Goal: Navigation & Orientation: Find specific page/section

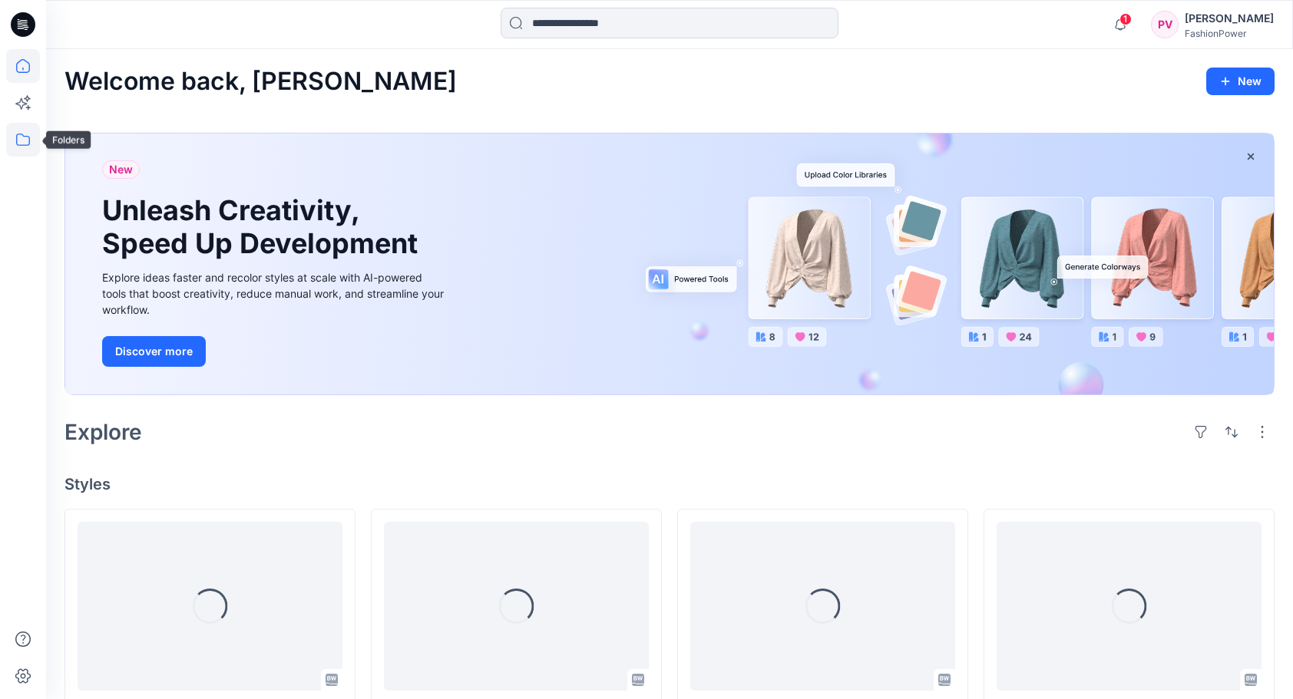
click at [23, 132] on icon at bounding box center [23, 140] width 34 height 34
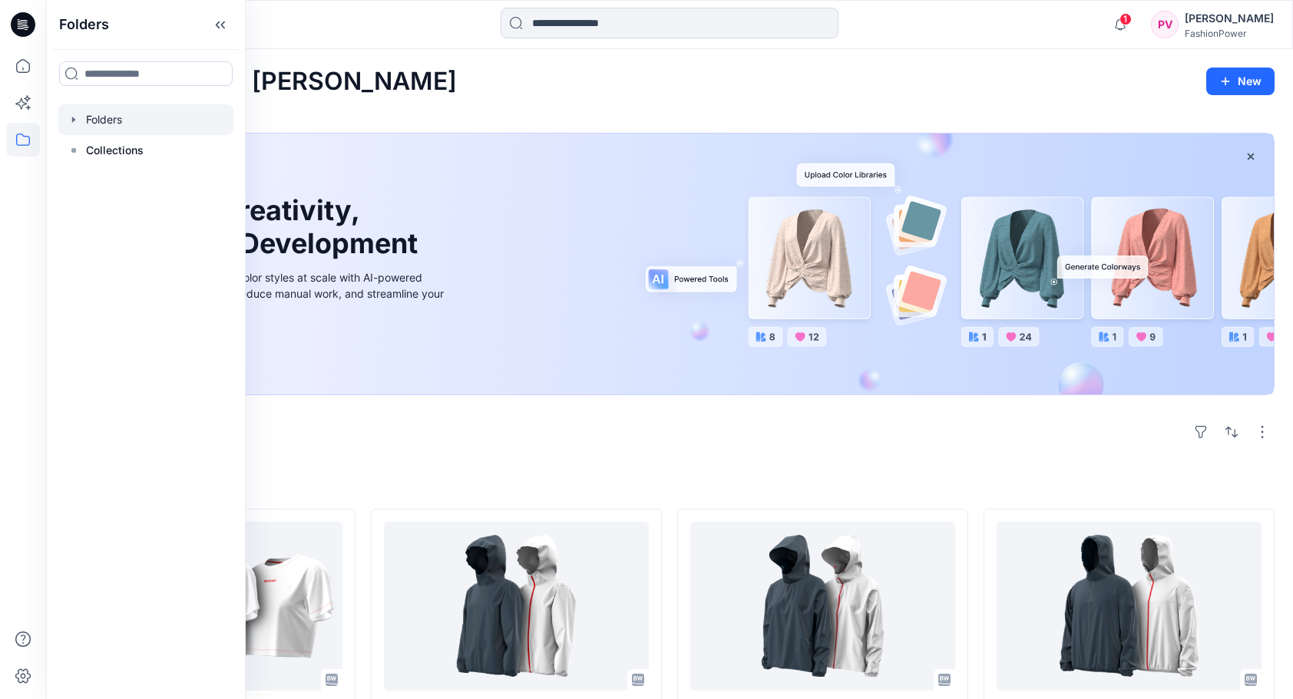
click at [72, 122] on icon "button" at bounding box center [74, 120] width 12 height 12
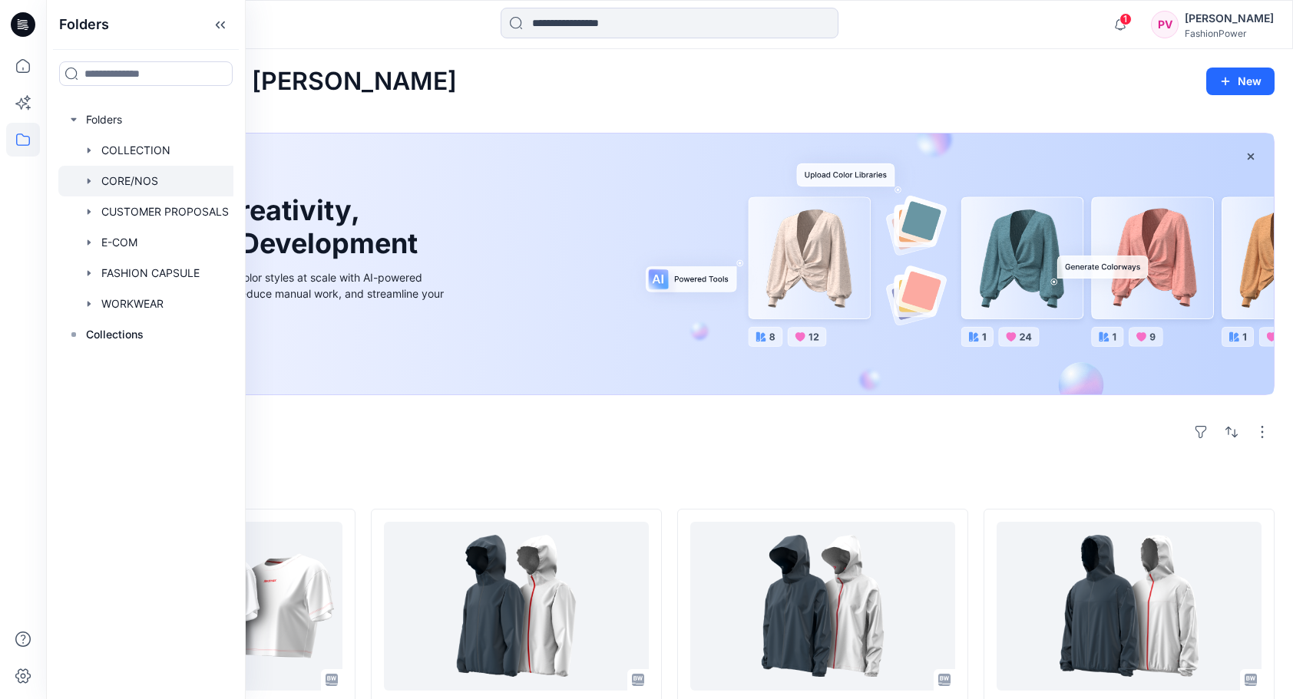
click at [97, 175] on div at bounding box center [148, 181] width 180 height 31
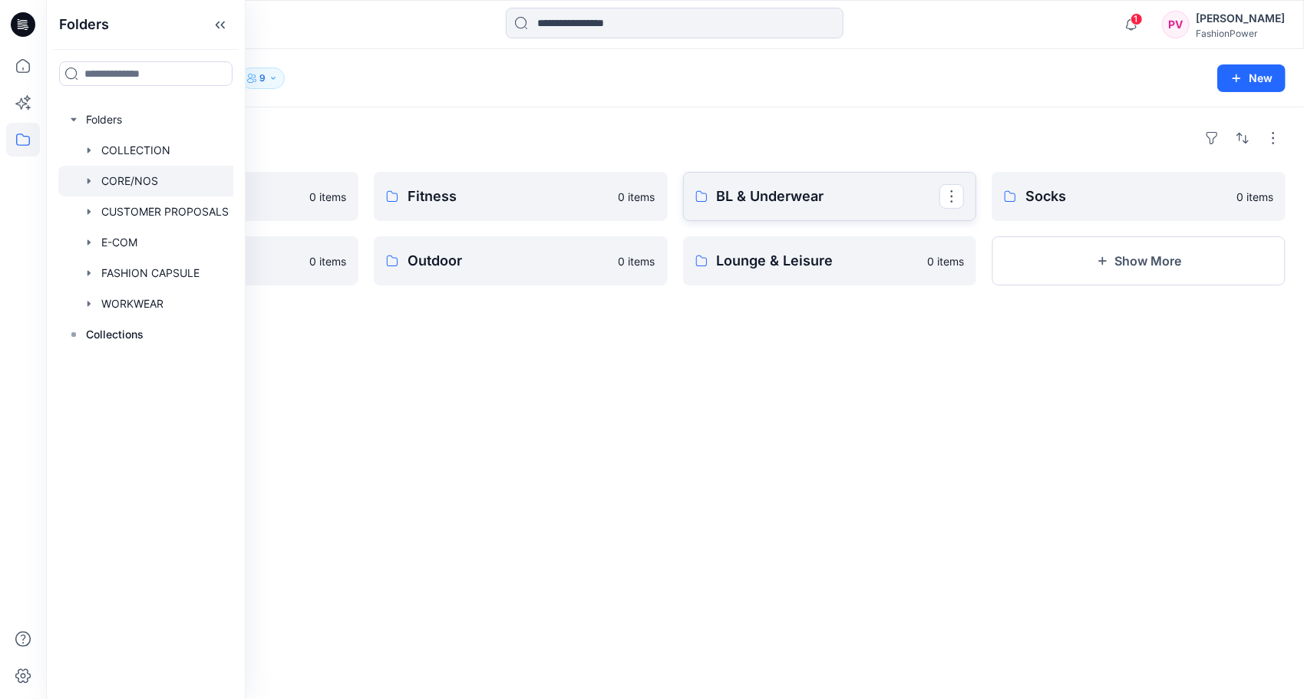
click at [803, 190] on p "BL & Underwear" at bounding box center [828, 196] width 223 height 21
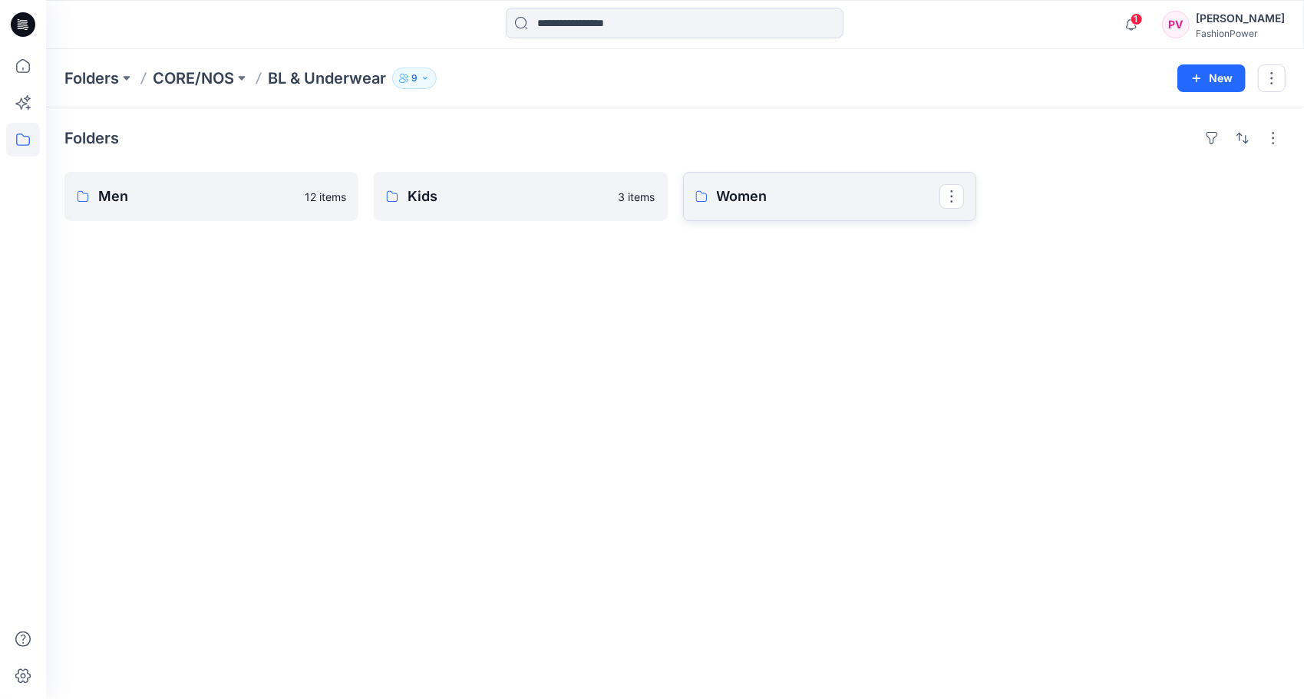
click at [762, 201] on p "Women" at bounding box center [828, 196] width 223 height 21
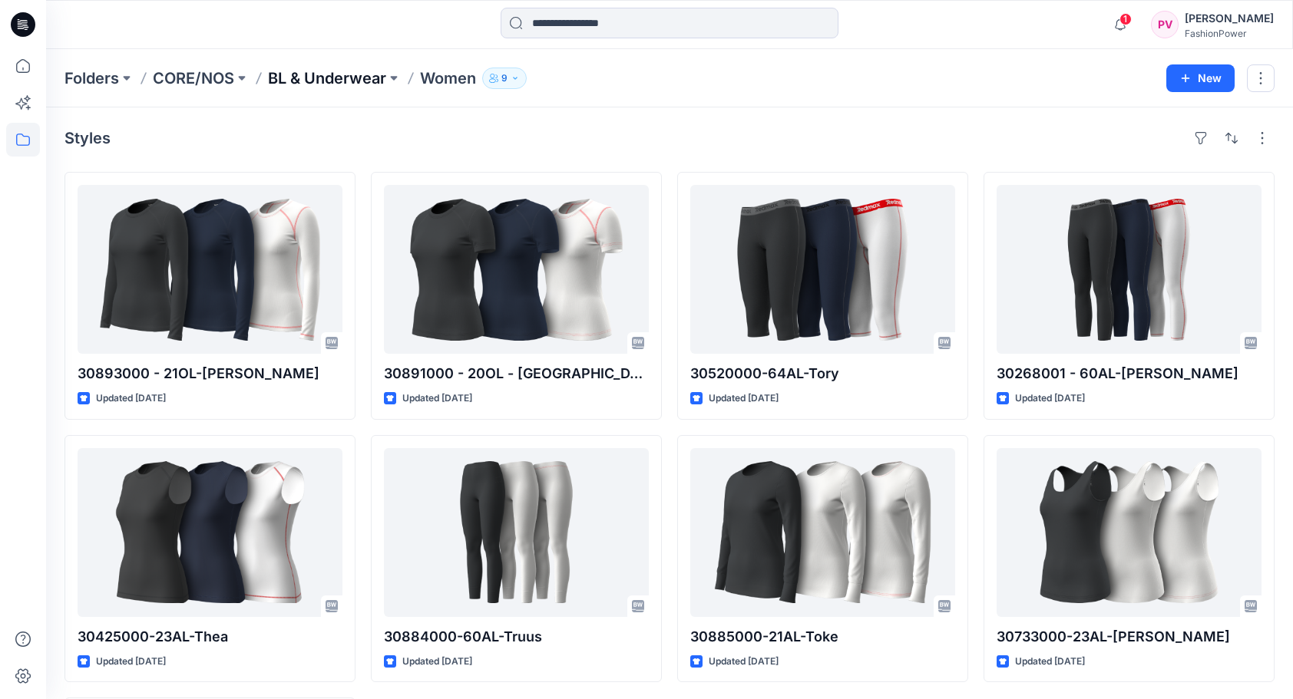
click at [343, 84] on p "BL & Underwear" at bounding box center [327, 78] width 118 height 21
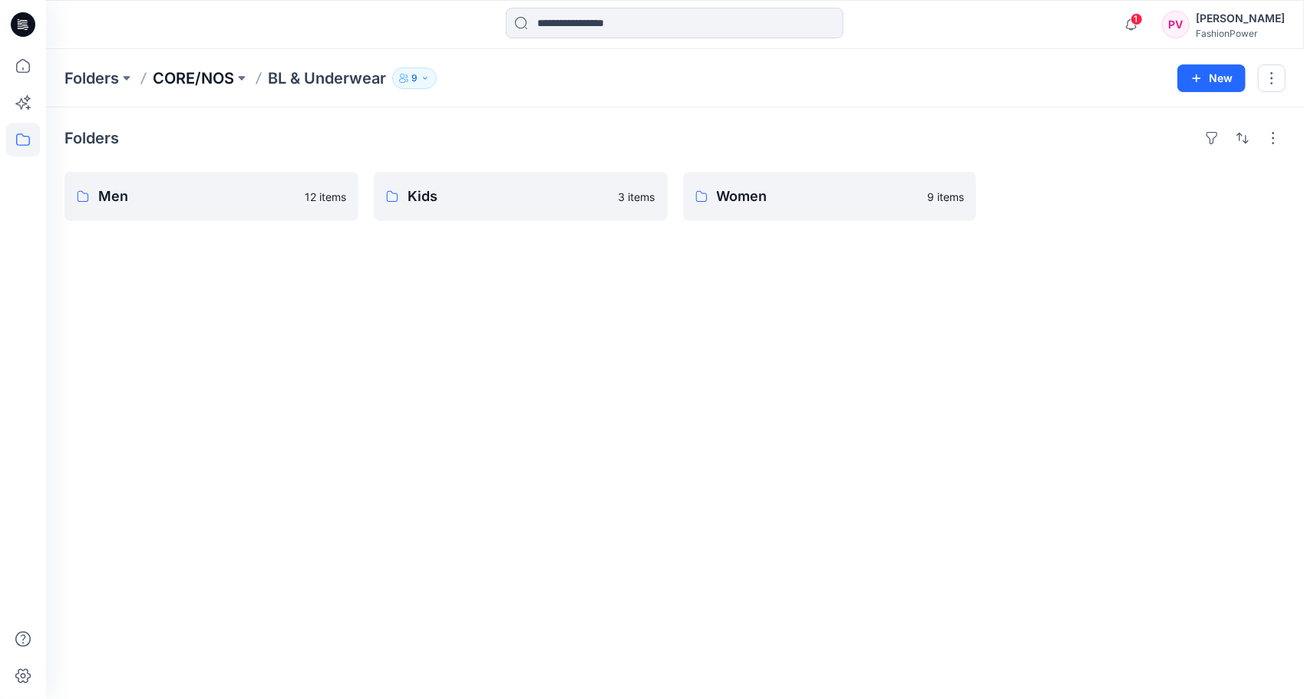
click at [210, 74] on p "CORE/NOS" at bounding box center [193, 78] width 81 height 21
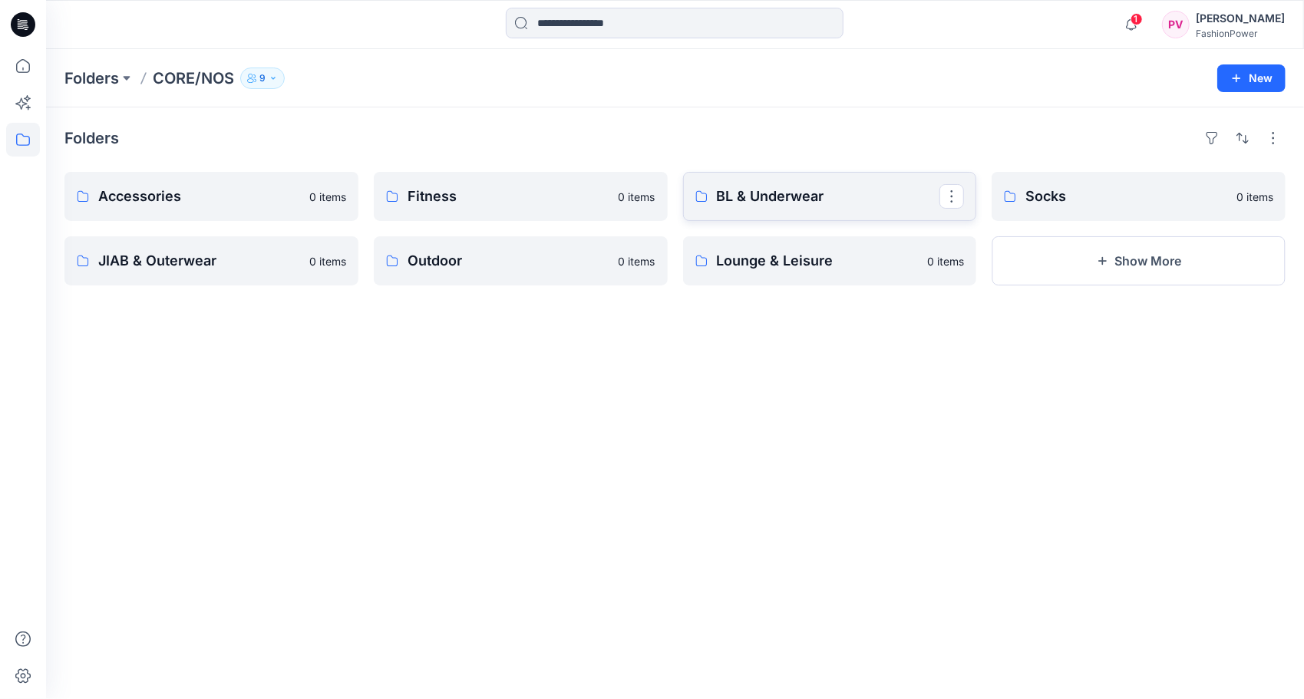
click at [830, 200] on p "BL & Underwear" at bounding box center [828, 196] width 223 height 21
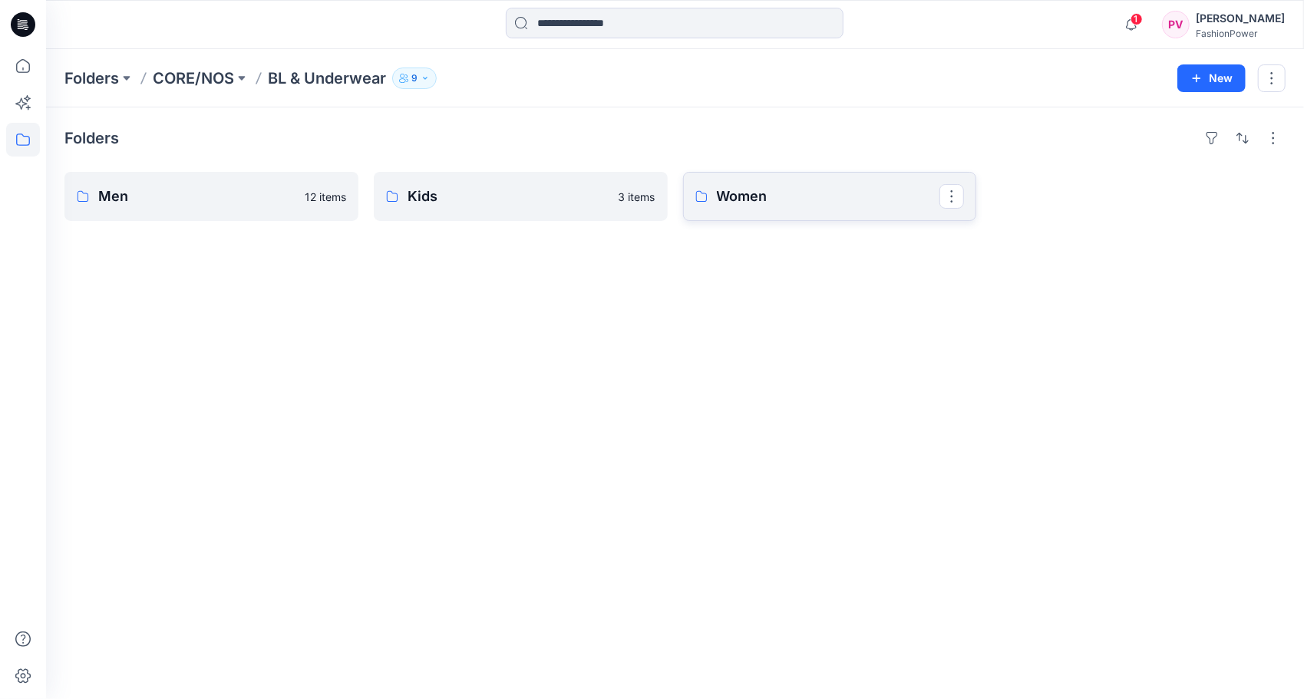
click at [752, 203] on p "Women" at bounding box center [828, 196] width 223 height 21
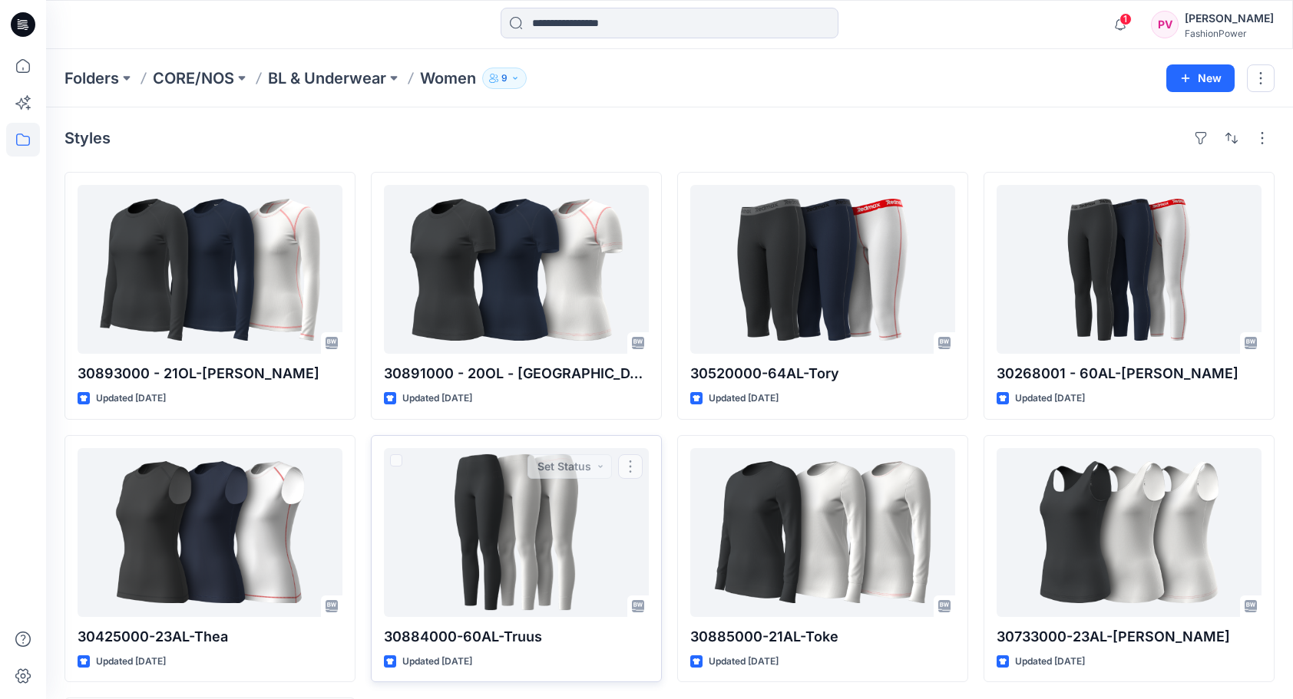
scroll to position [262, 0]
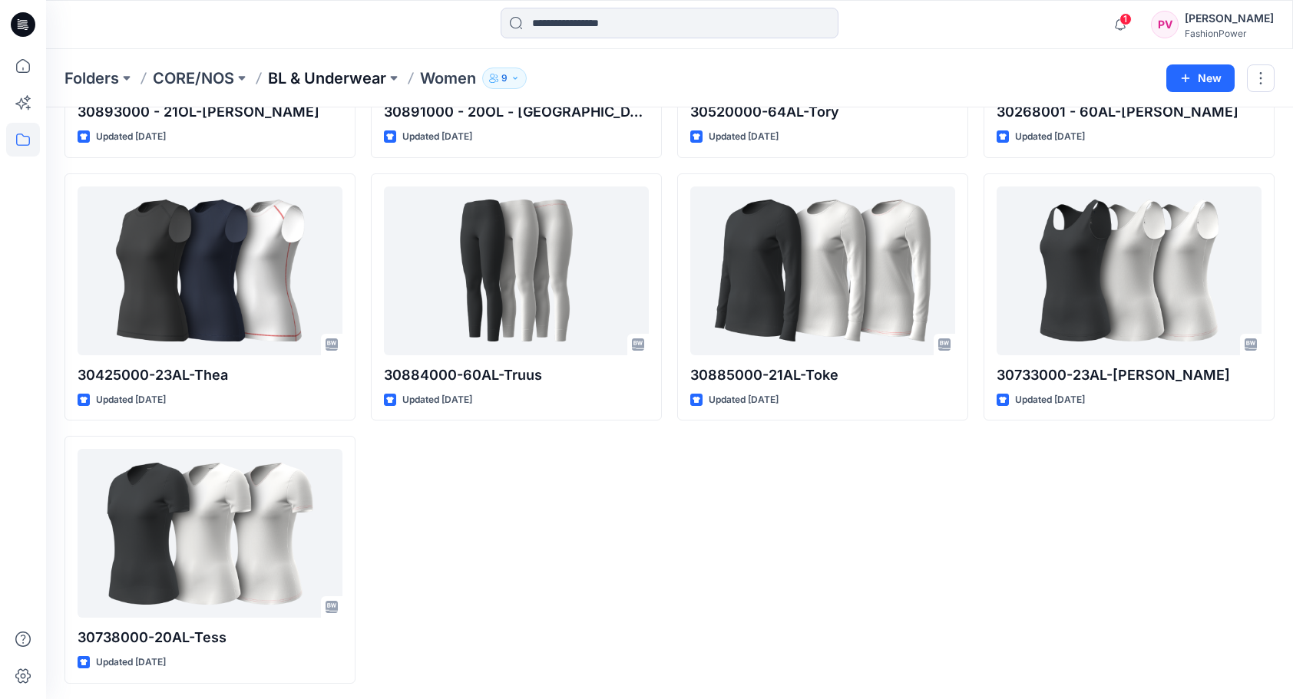
click at [385, 75] on p "BL & Underwear" at bounding box center [327, 78] width 118 height 21
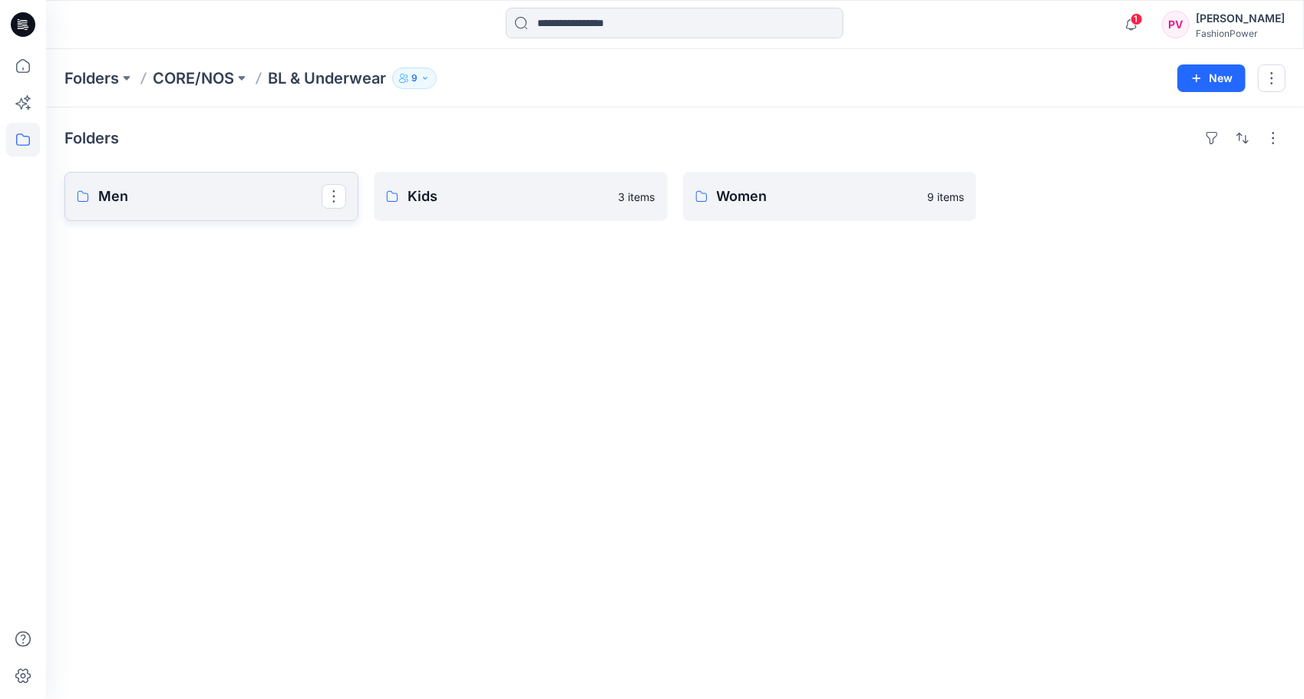
click at [275, 186] on p "Men" at bounding box center [209, 196] width 223 height 21
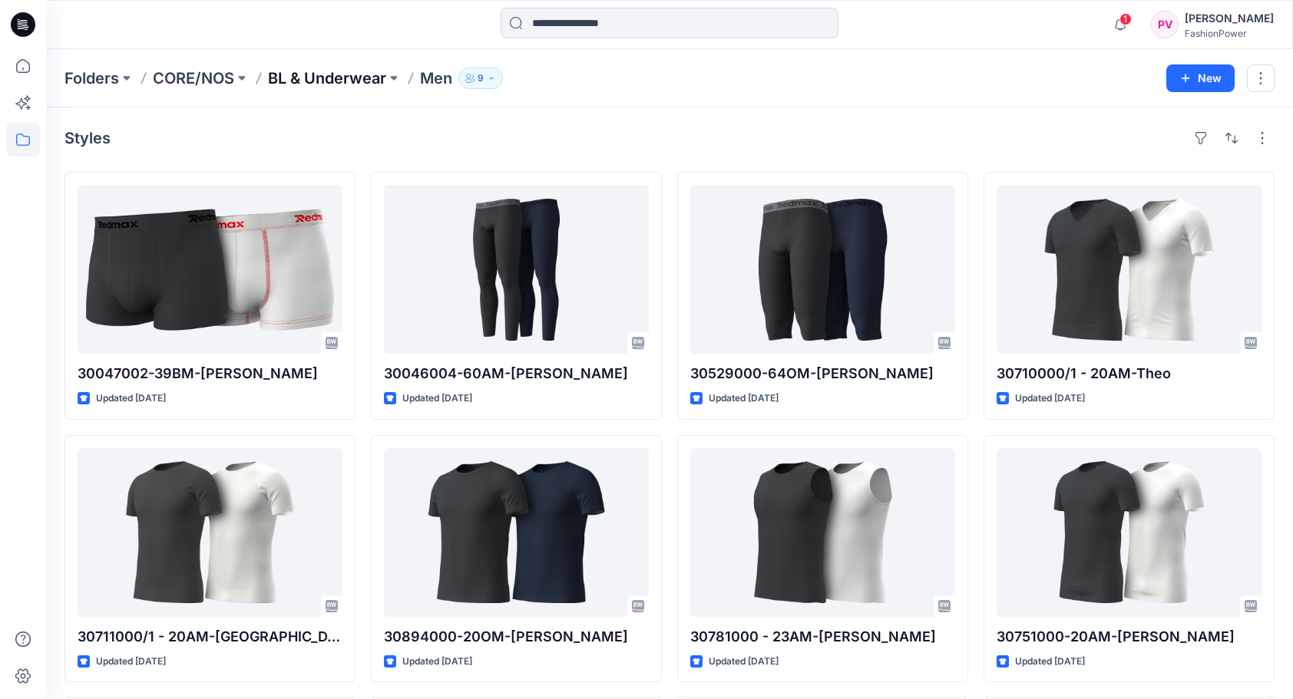
click at [309, 83] on p "BL & Underwear" at bounding box center [327, 78] width 118 height 21
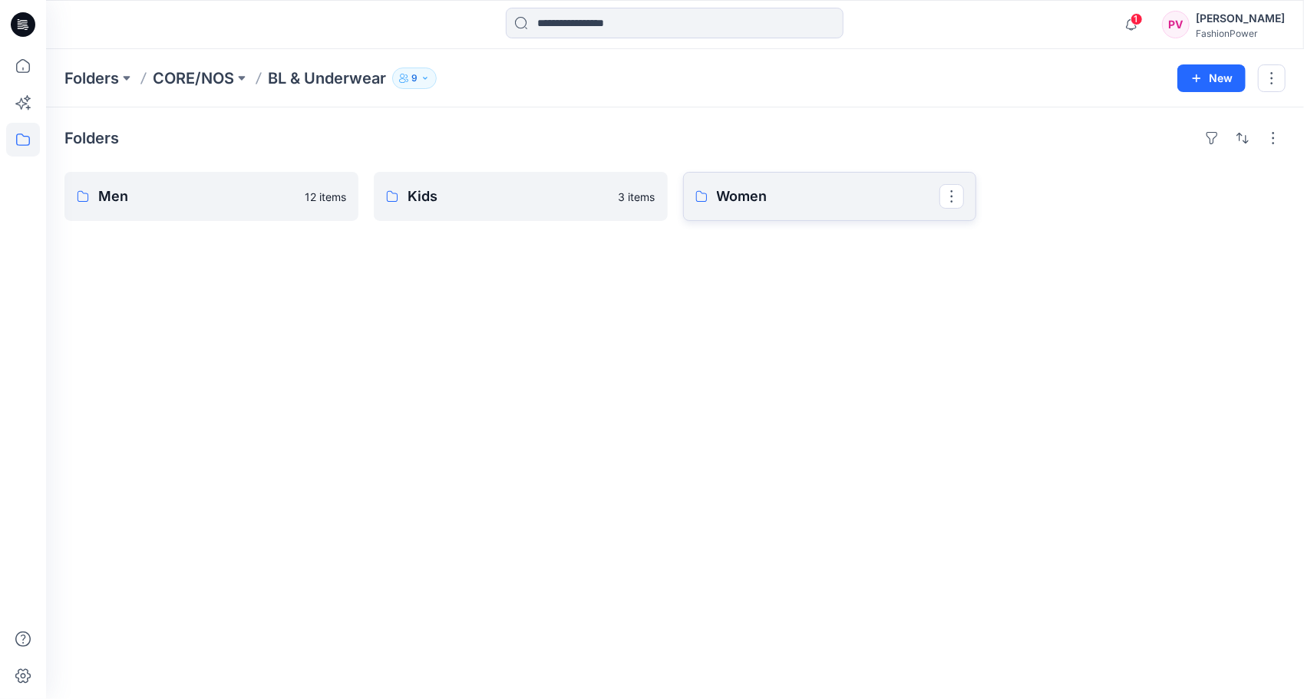
click at [795, 211] on link "Women" at bounding box center [830, 196] width 294 height 49
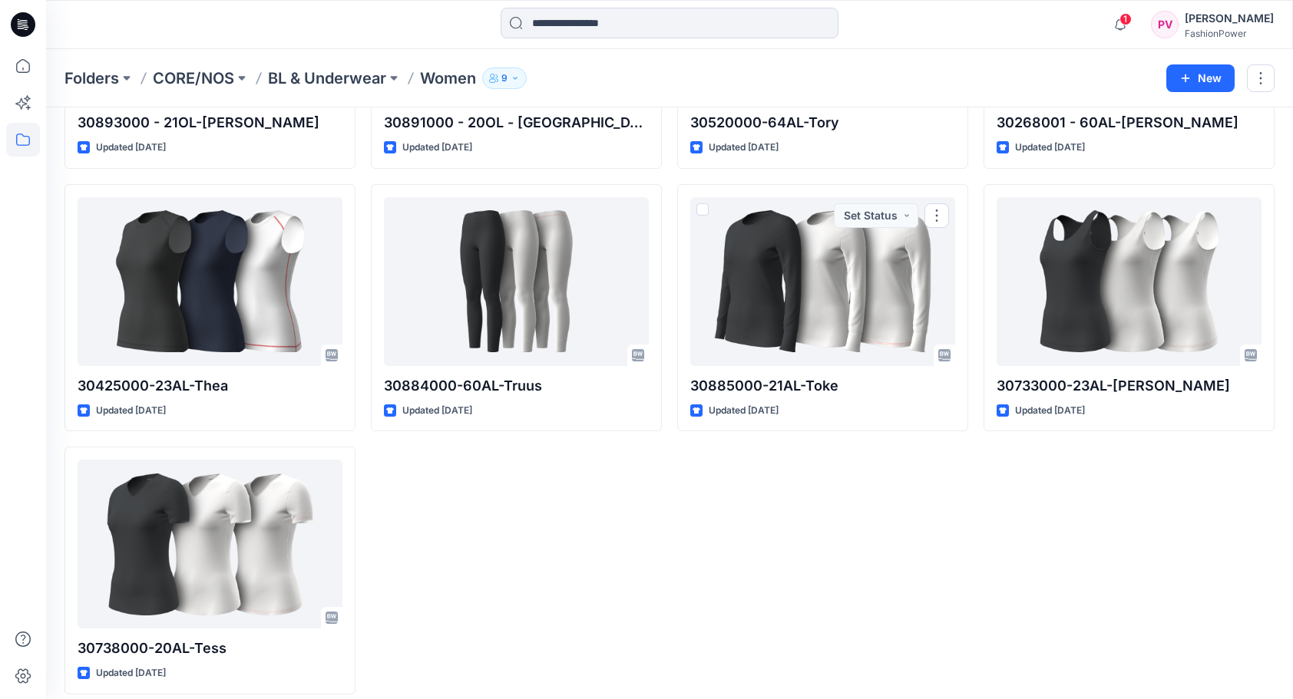
scroll to position [262, 0]
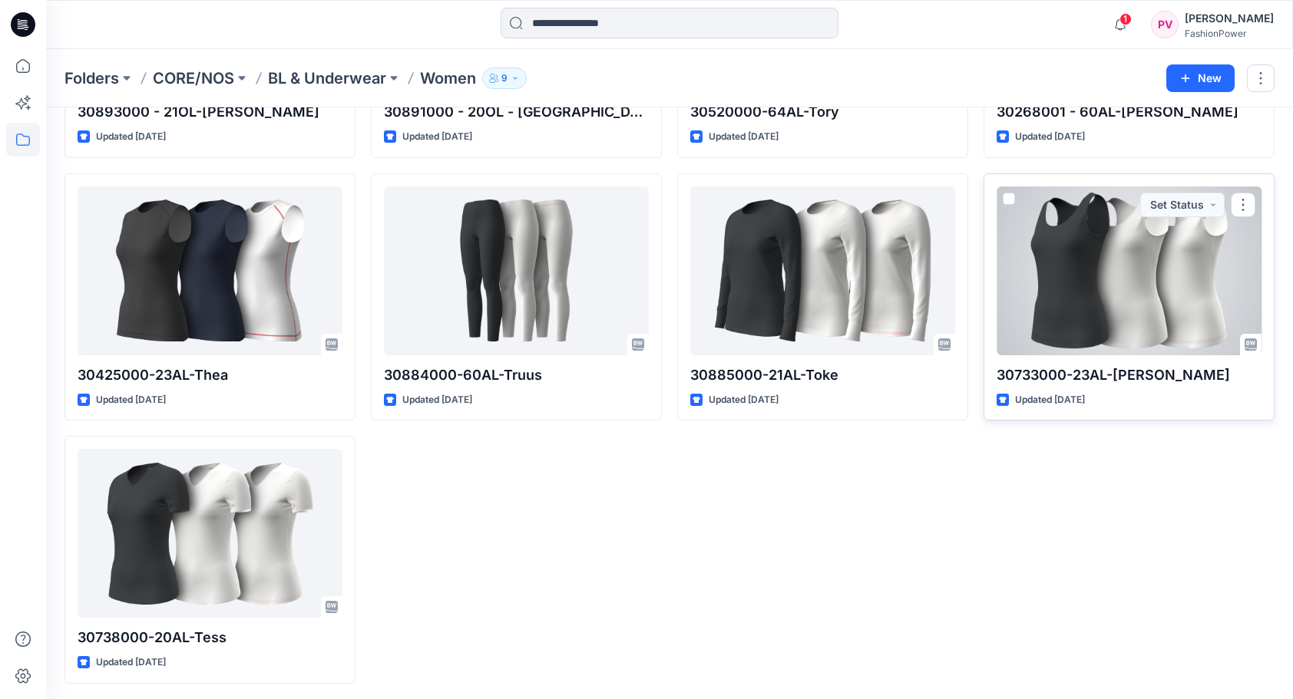
click at [1088, 329] on div at bounding box center [1128, 271] width 265 height 169
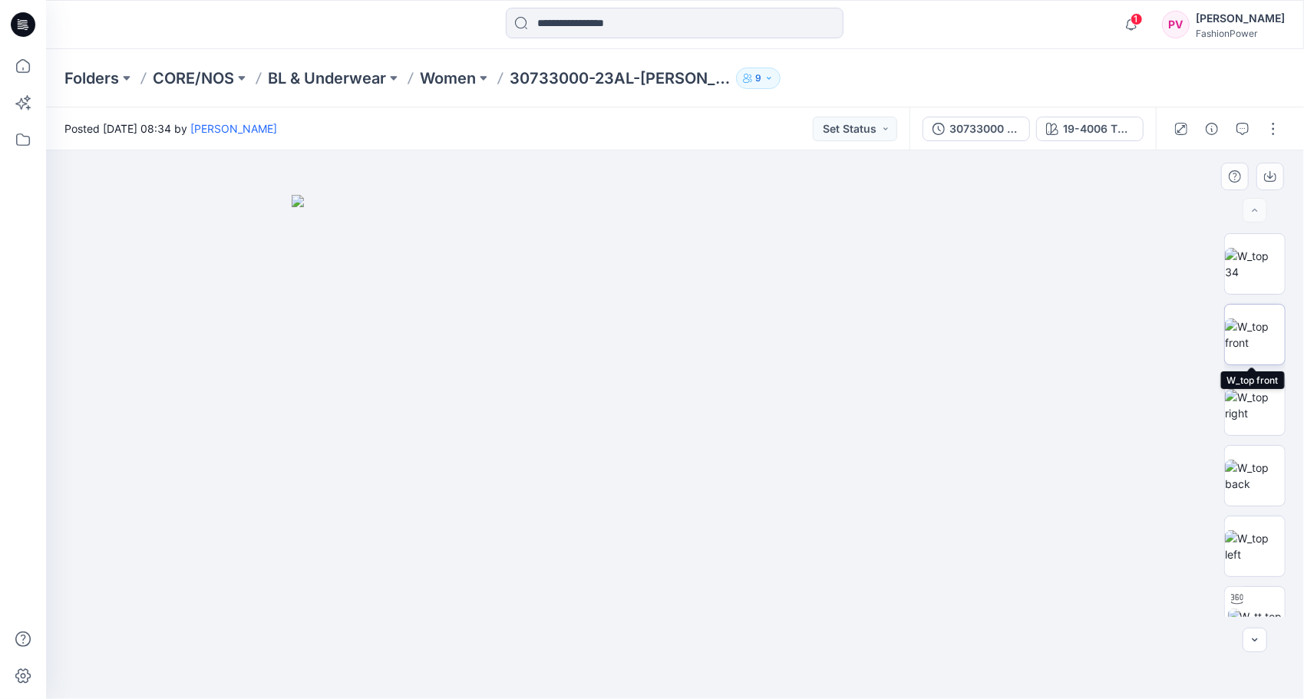
click at [1262, 336] on img at bounding box center [1255, 335] width 60 height 32
click at [1254, 261] on img at bounding box center [1255, 264] width 60 height 32
click at [1254, 332] on img at bounding box center [1255, 335] width 60 height 32
click at [1272, 175] on icon "button" at bounding box center [1270, 176] width 12 height 12
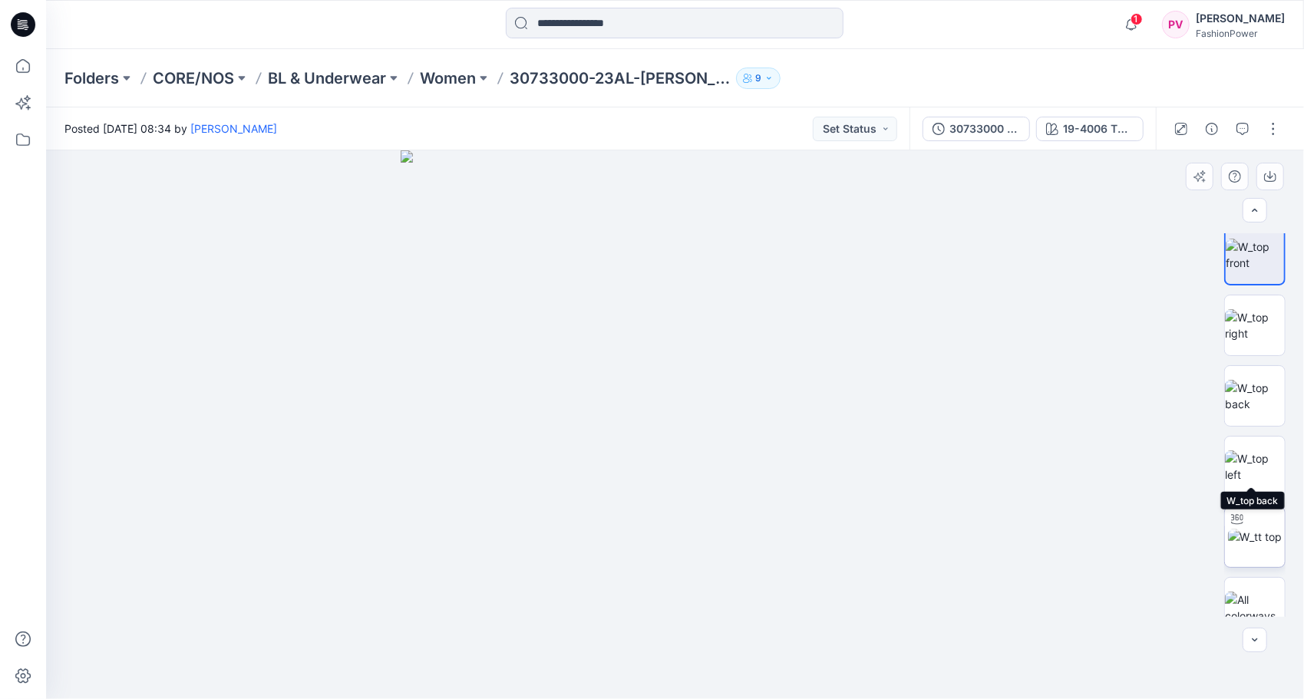
scroll to position [101, 0]
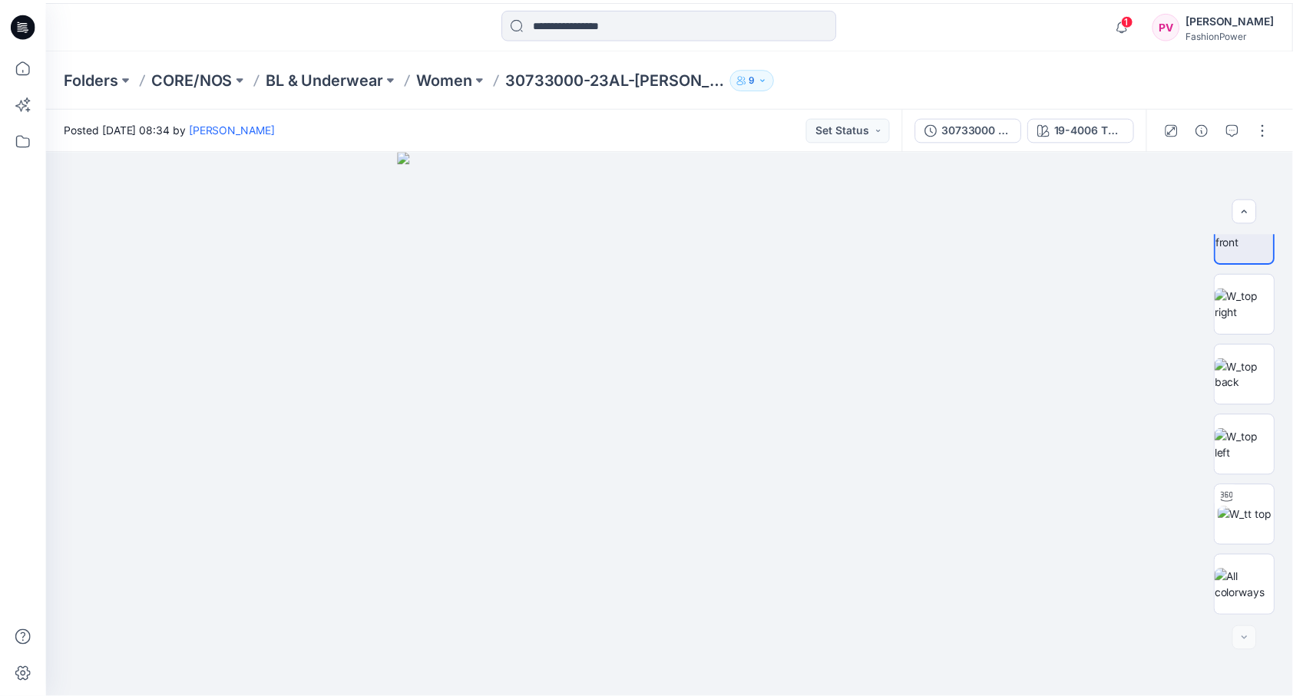
scroll to position [262, 0]
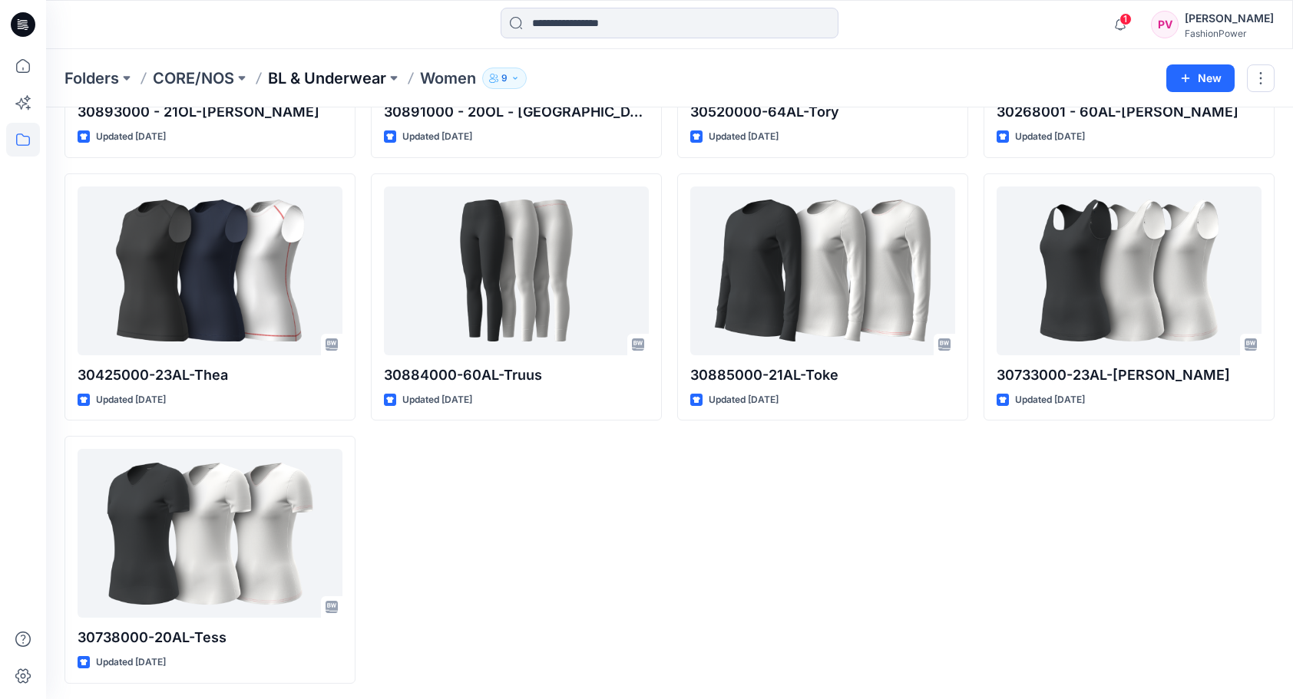
click at [342, 78] on p "BL & Underwear" at bounding box center [327, 78] width 118 height 21
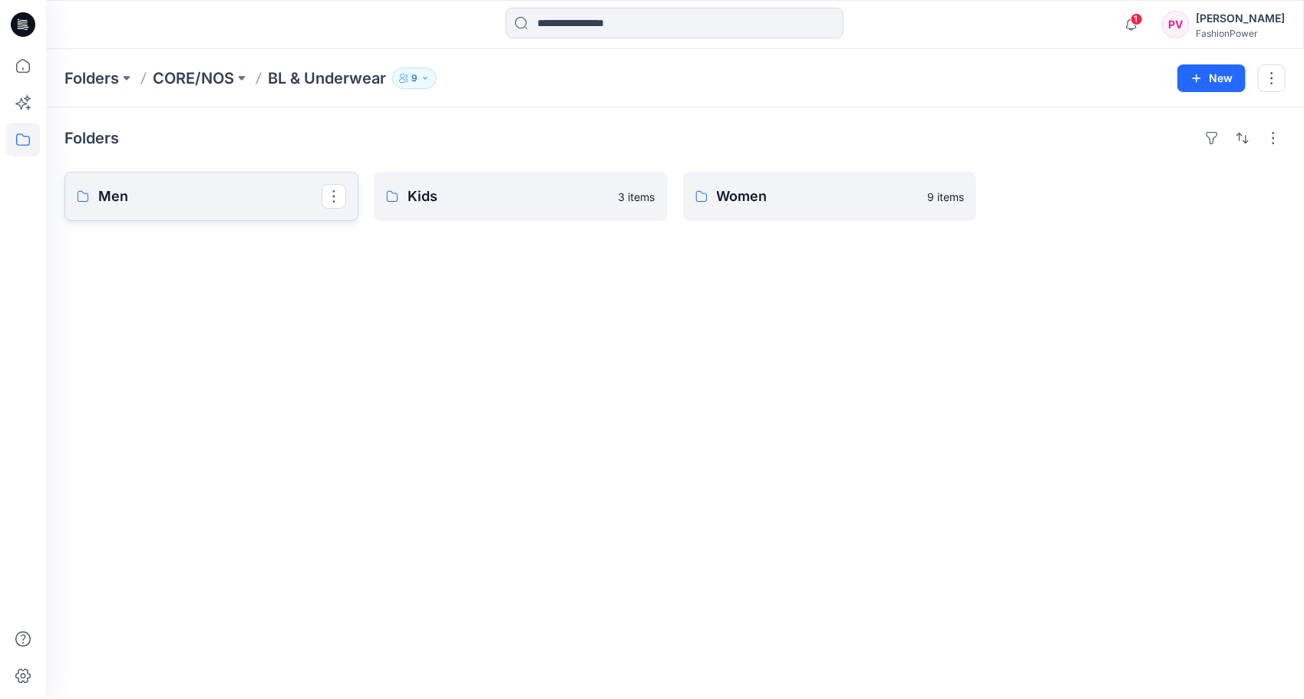
click at [216, 196] on p "Men" at bounding box center [209, 196] width 223 height 21
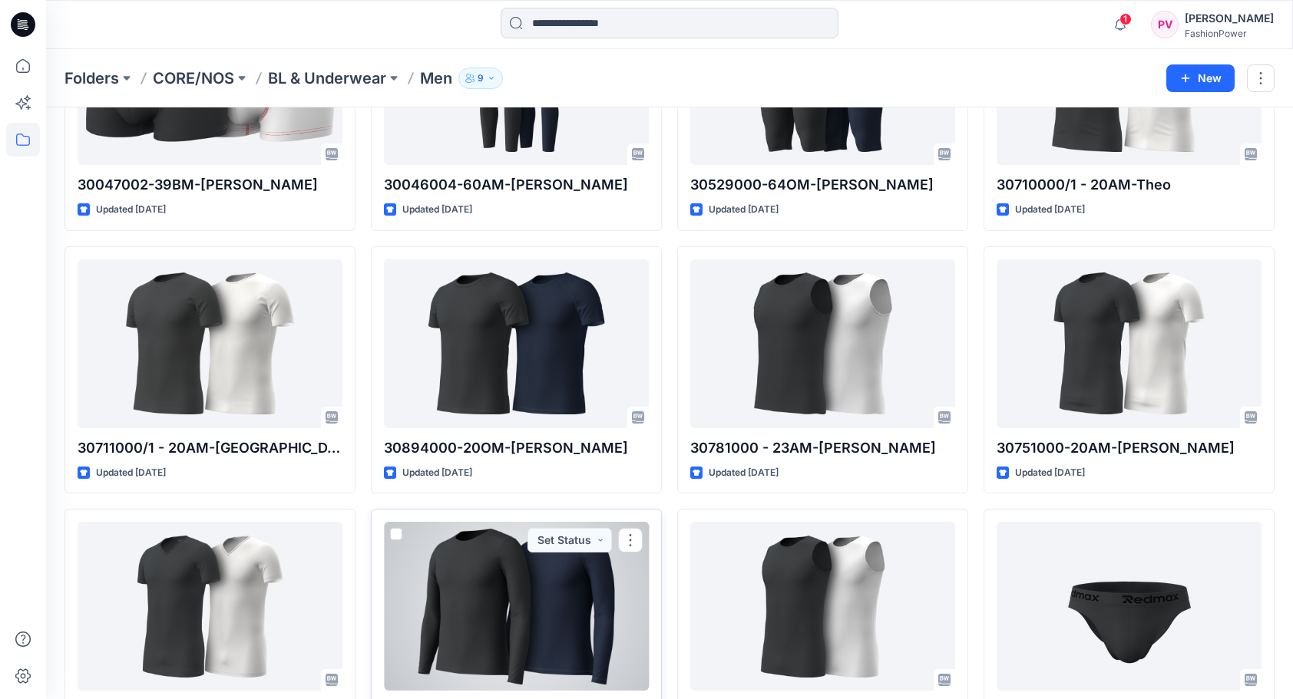
scroll to position [185, 0]
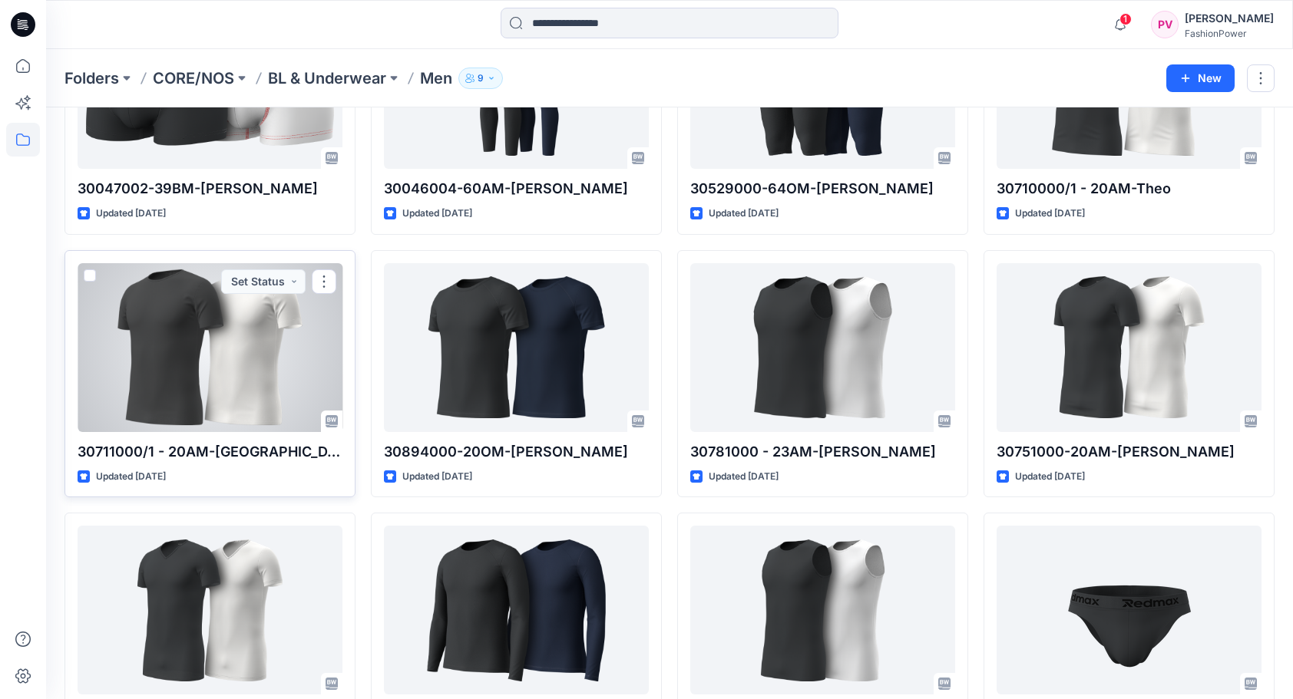
click at [142, 341] on div at bounding box center [210, 347] width 265 height 169
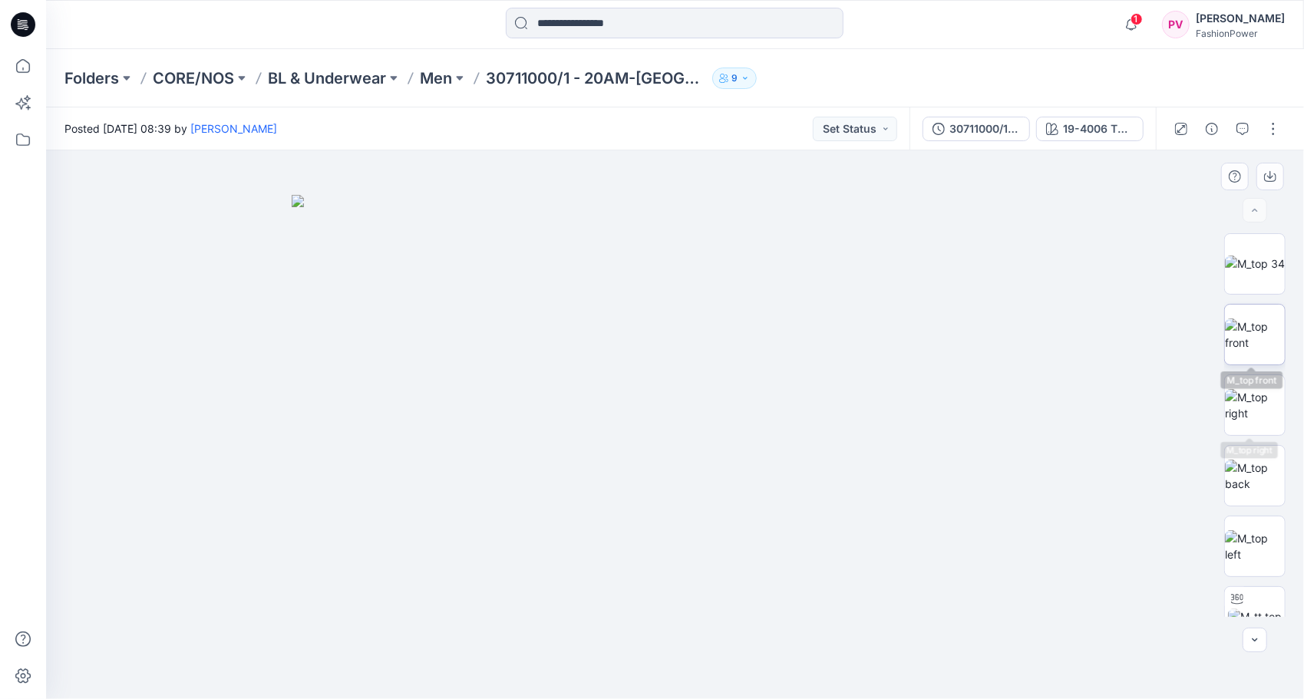
click at [1254, 342] on img at bounding box center [1255, 335] width 60 height 32
click at [1276, 173] on icon "button" at bounding box center [1270, 176] width 12 height 12
click at [359, 88] on p "BL & Underwear" at bounding box center [327, 78] width 118 height 21
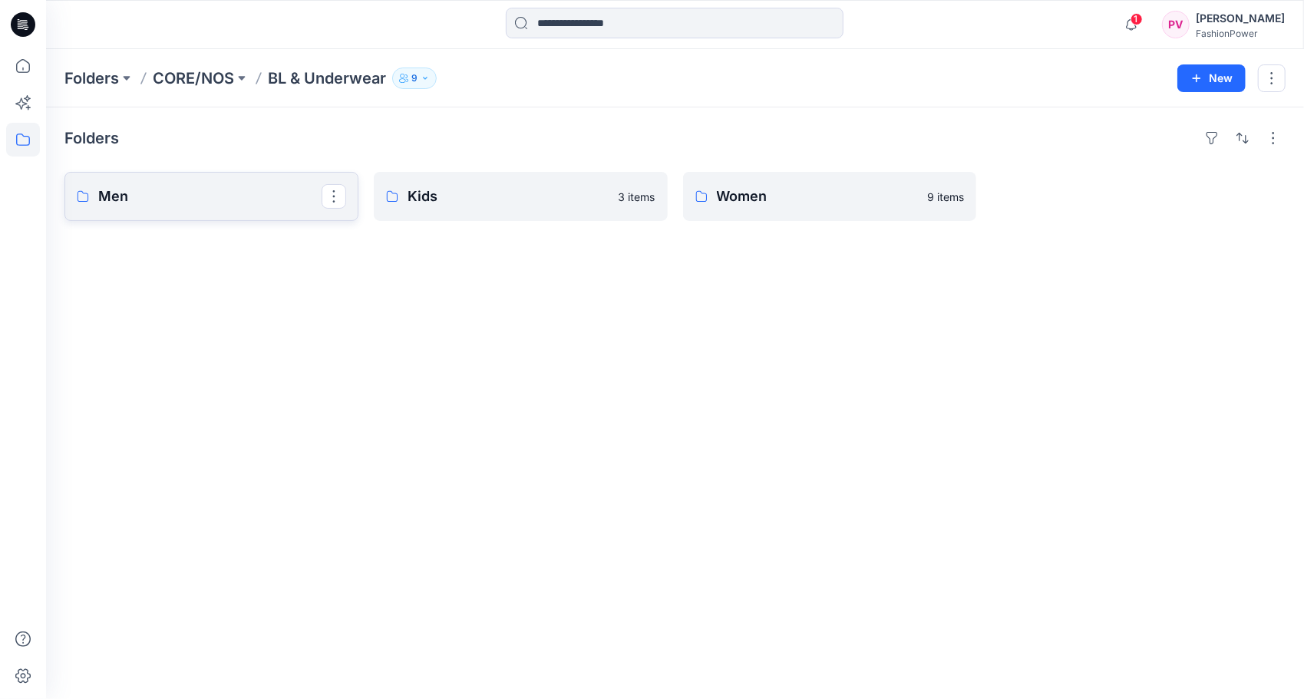
click at [244, 183] on link "Men" at bounding box center [211, 196] width 294 height 49
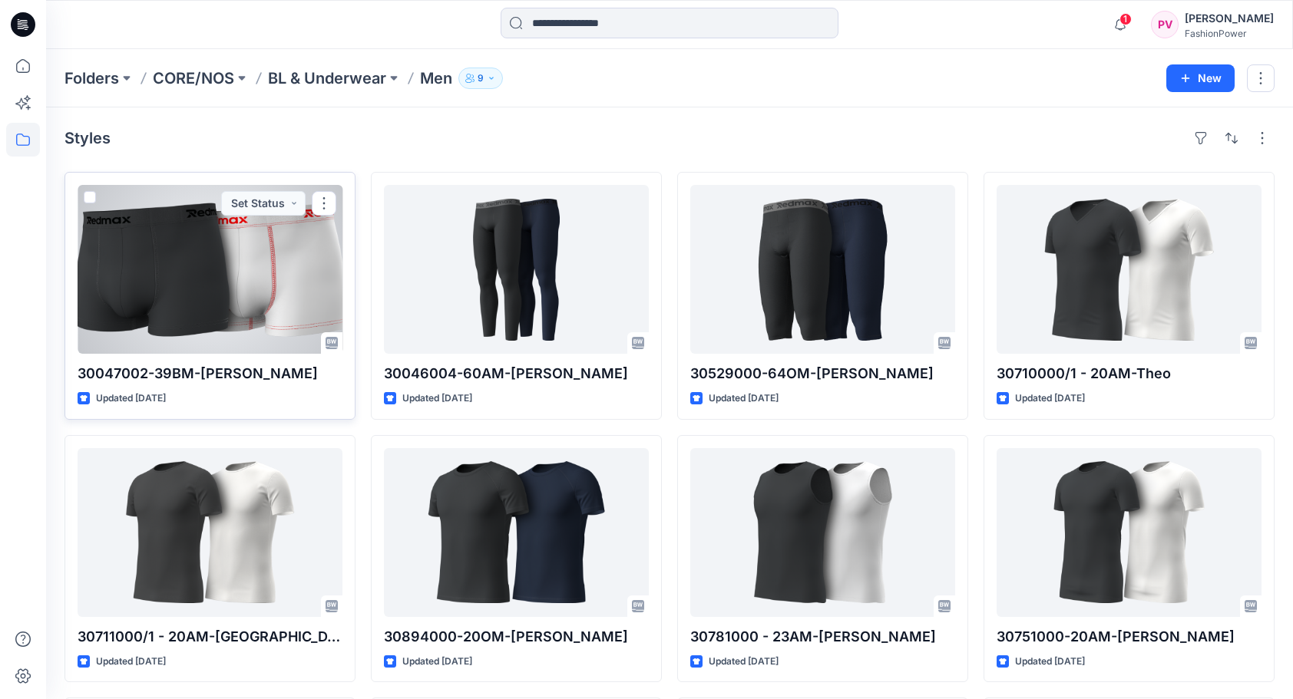
click at [190, 290] on div at bounding box center [210, 269] width 265 height 169
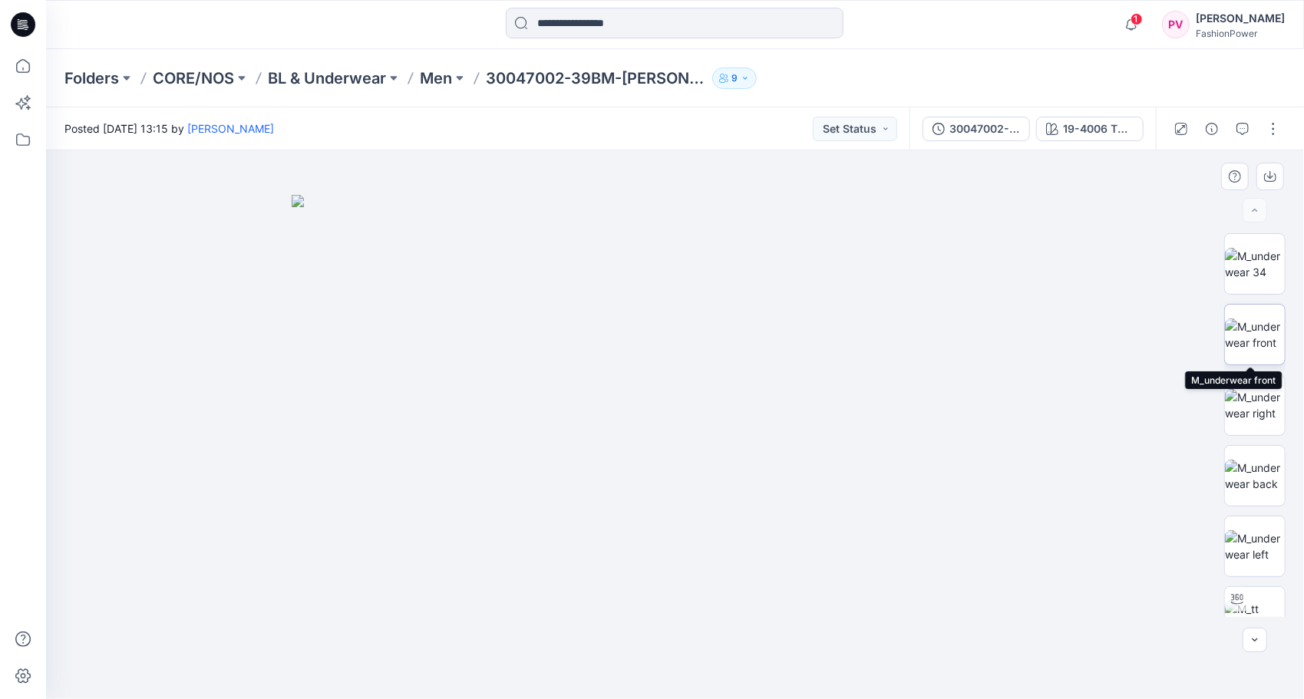
click at [1250, 334] on img at bounding box center [1255, 335] width 60 height 32
click at [1273, 177] on icon "button" at bounding box center [1270, 175] width 6 height 8
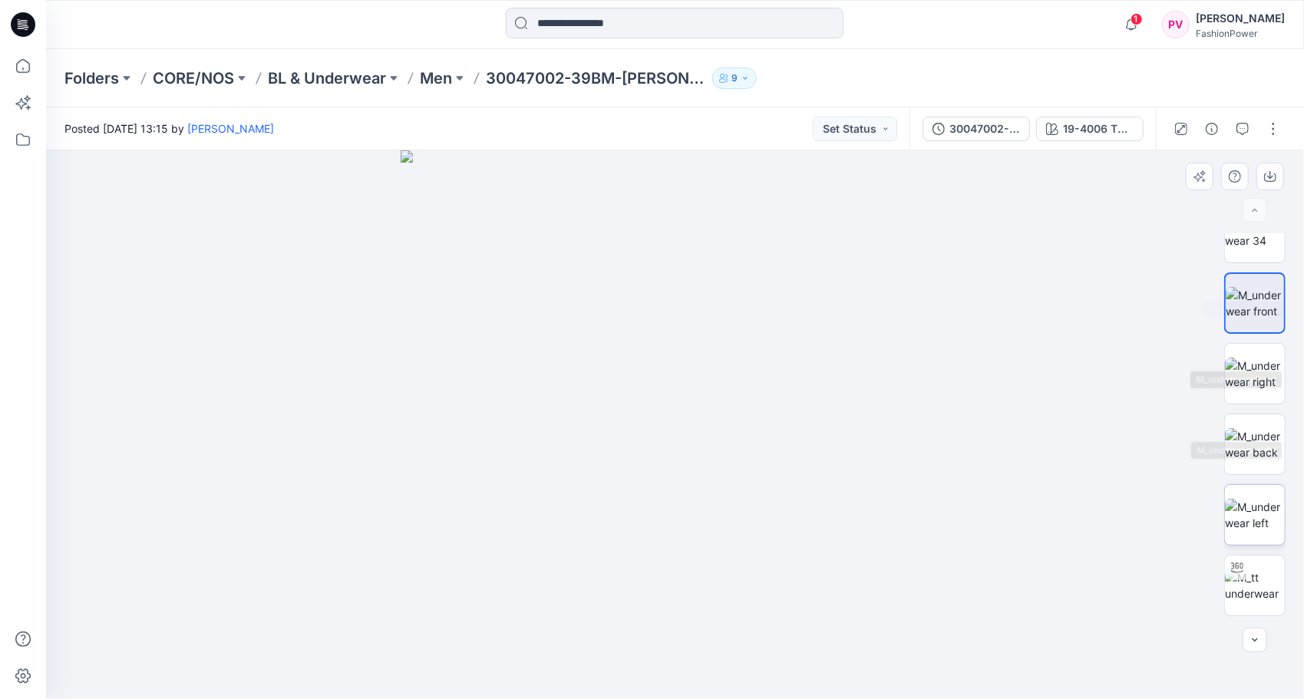
scroll to position [101, 0]
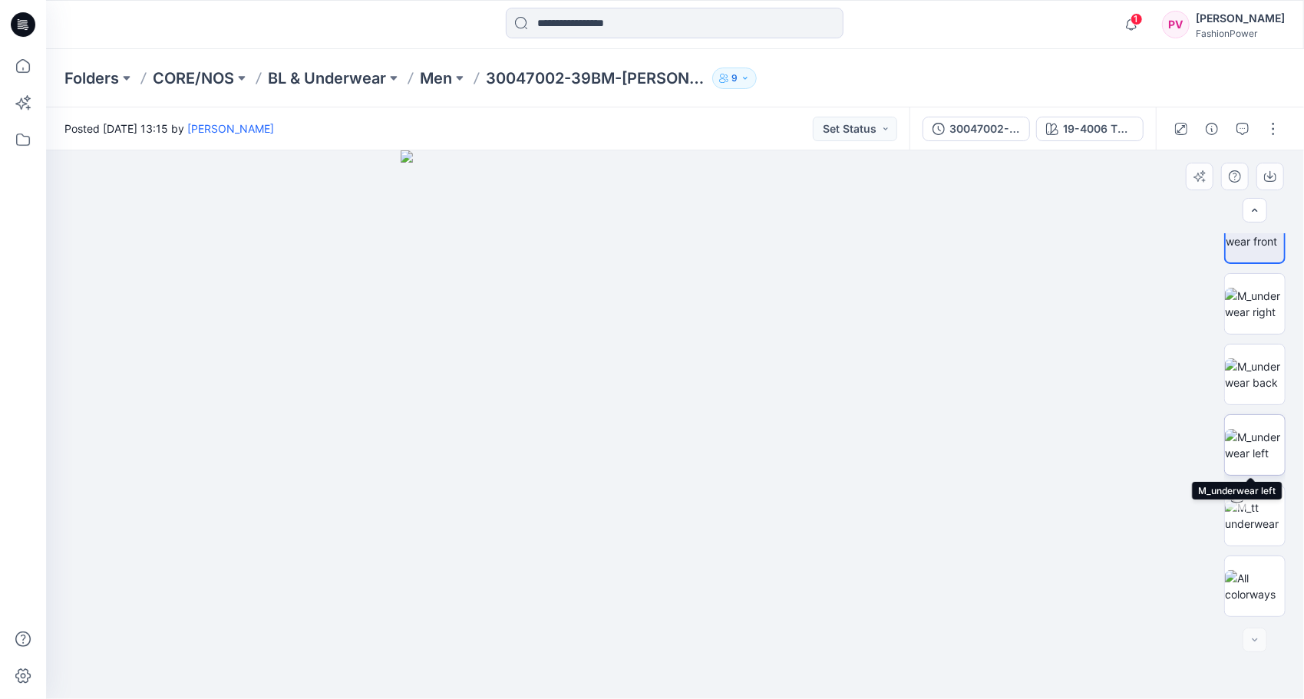
click at [1253, 429] on img at bounding box center [1255, 445] width 60 height 32
